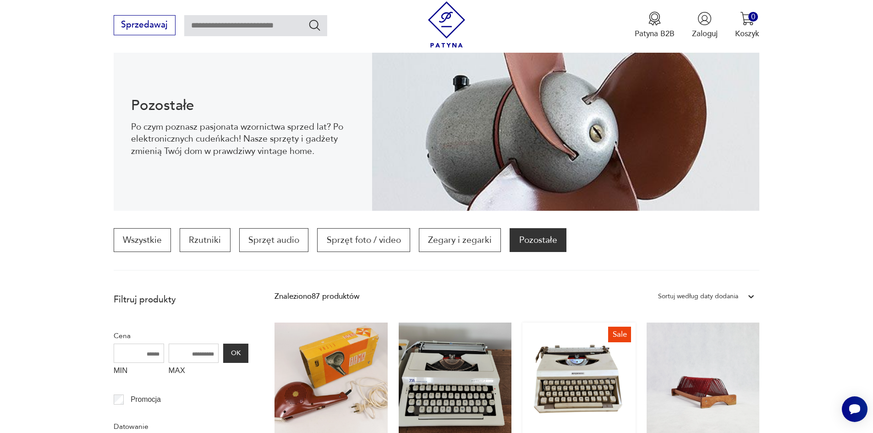
scroll to position [213, 0]
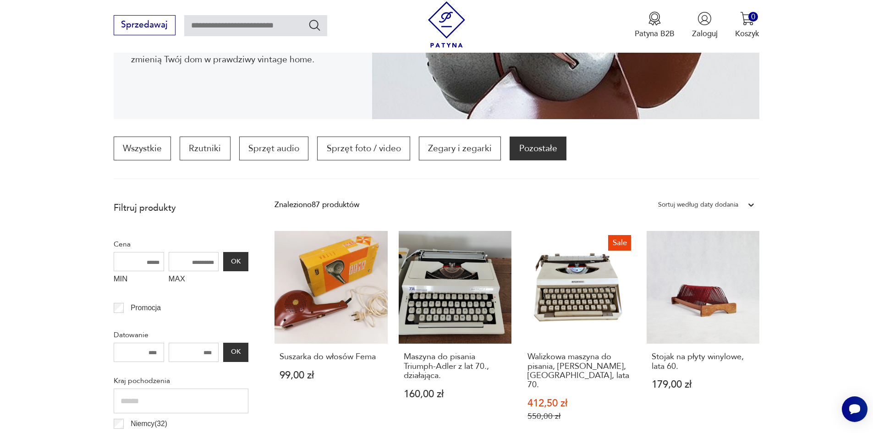
click at [676, 203] on div "Sortuj według daty dodania" at bounding box center [698, 205] width 80 height 12
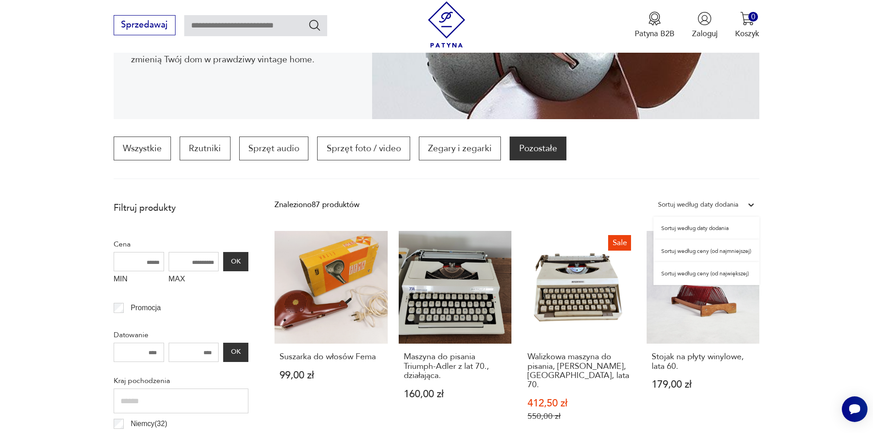
click at [685, 273] on div "Sortuj według ceny (od największej)" at bounding box center [706, 273] width 106 height 23
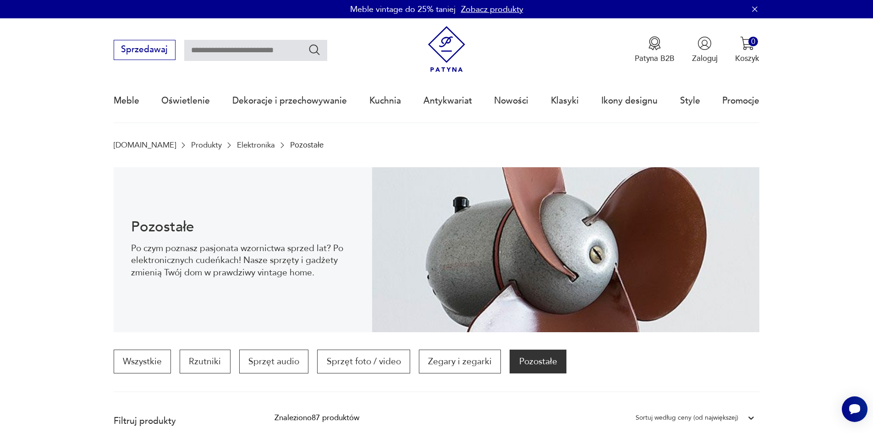
click at [447, 62] on img at bounding box center [446, 49] width 46 height 46
click at [237, 144] on link "Elektronika" at bounding box center [256, 145] width 38 height 9
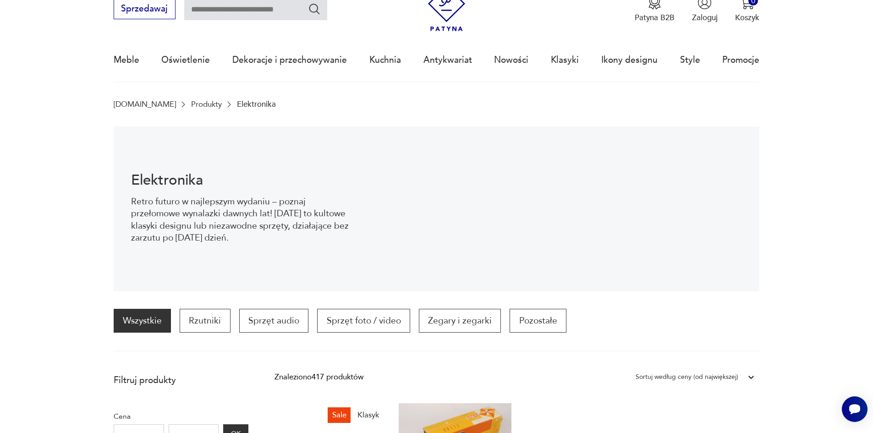
scroll to position [92, 0]
